Goal: Communication & Community: Participate in discussion

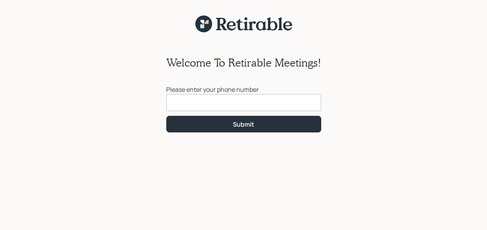
click at [179, 105] on input at bounding box center [243, 102] width 155 height 17
type input "[PHONE_NUMBER]"
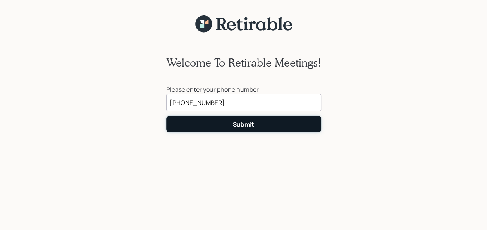
click at [238, 123] on div "Submit" at bounding box center [243, 124] width 21 height 9
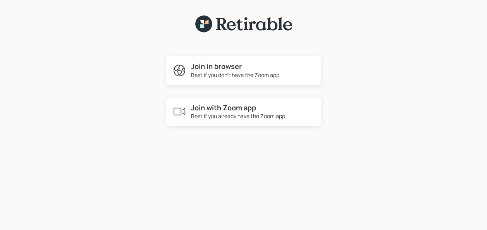
click at [397, 45] on div "Join in browser Best if you don't have the Zoom app Join with Zoom app Best if …" at bounding box center [243, 136] width 487 height 207
click at [209, 65] on h4 "Join in browser" at bounding box center [235, 66] width 88 height 9
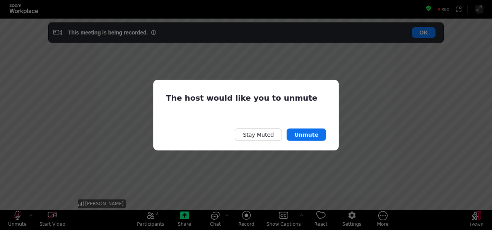
click at [15, 215] on div "The host would like you to unmute Stay Muted Unmute" at bounding box center [246, 115] width 492 height 230
click at [18, 214] on div "The host would like you to unmute Stay Muted Unmute" at bounding box center [246, 115] width 492 height 230
click at [316, 131] on button "Unmute" at bounding box center [306, 134] width 39 height 12
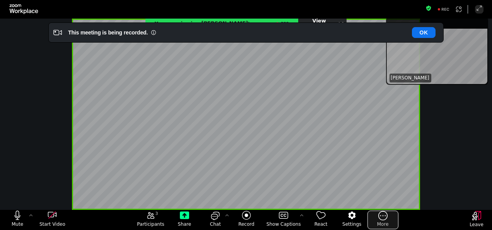
click at [380, 216] on icon "More meeting control" at bounding box center [383, 216] width 9 height 10
click at [368, 211] on button "More" at bounding box center [383, 220] width 31 height 19
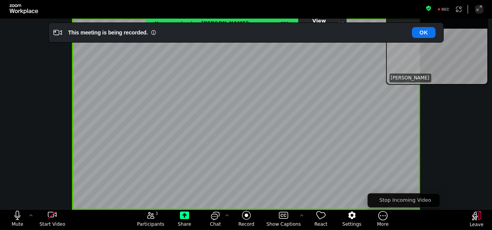
click at [49, 161] on div "You are viewing [PERSON_NAME] 's screen View Options" at bounding box center [246, 114] width 492 height 191
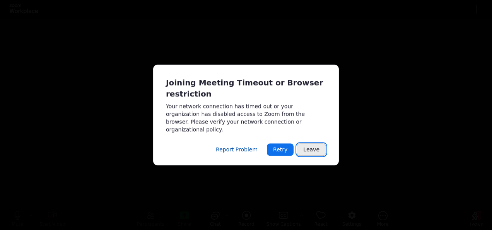
click at [316, 144] on button "Leave" at bounding box center [311, 150] width 29 height 12
